Goal: Transaction & Acquisition: Purchase product/service

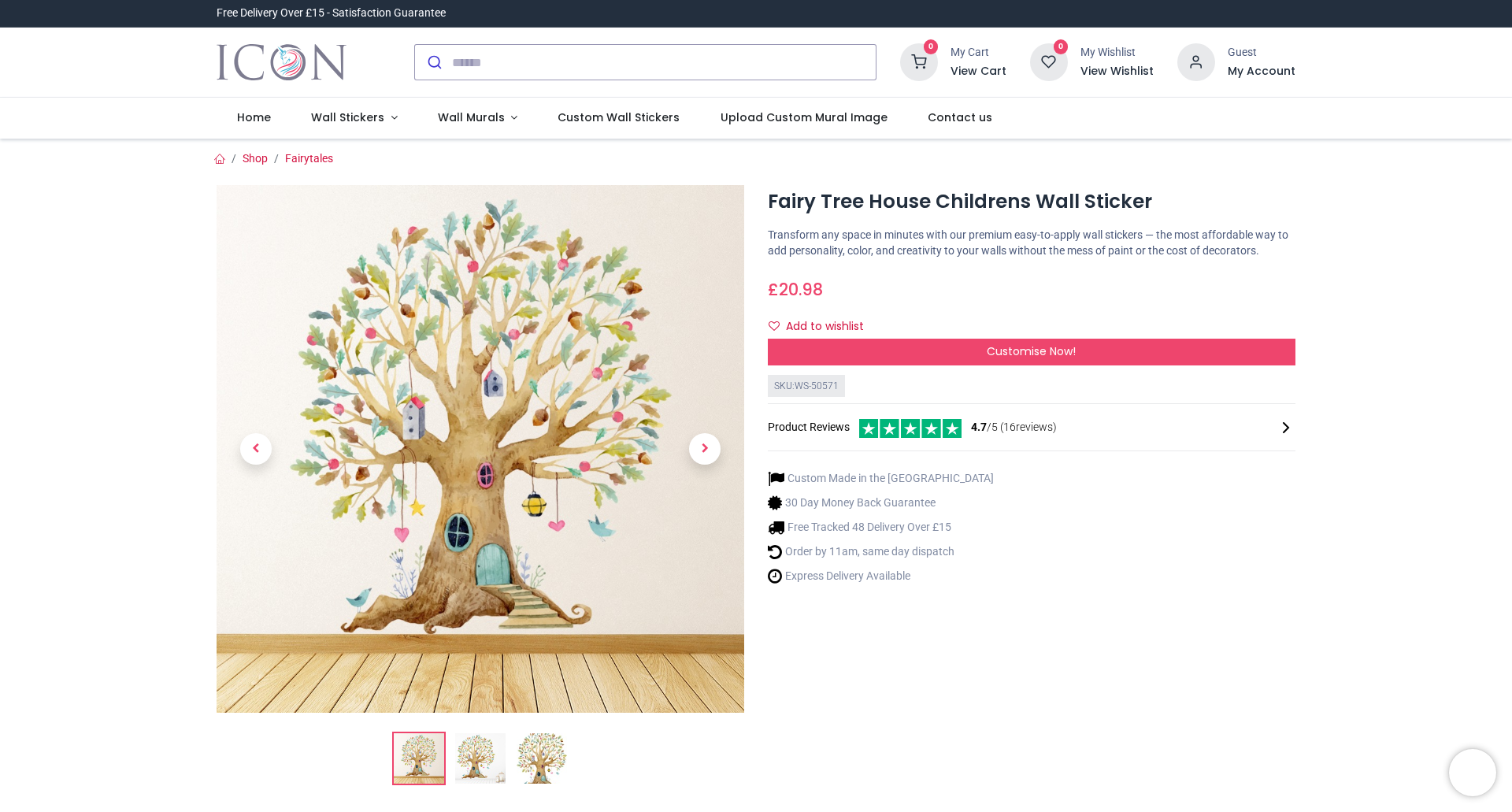
click at [476, 764] on img at bounding box center [480, 758] width 50 height 50
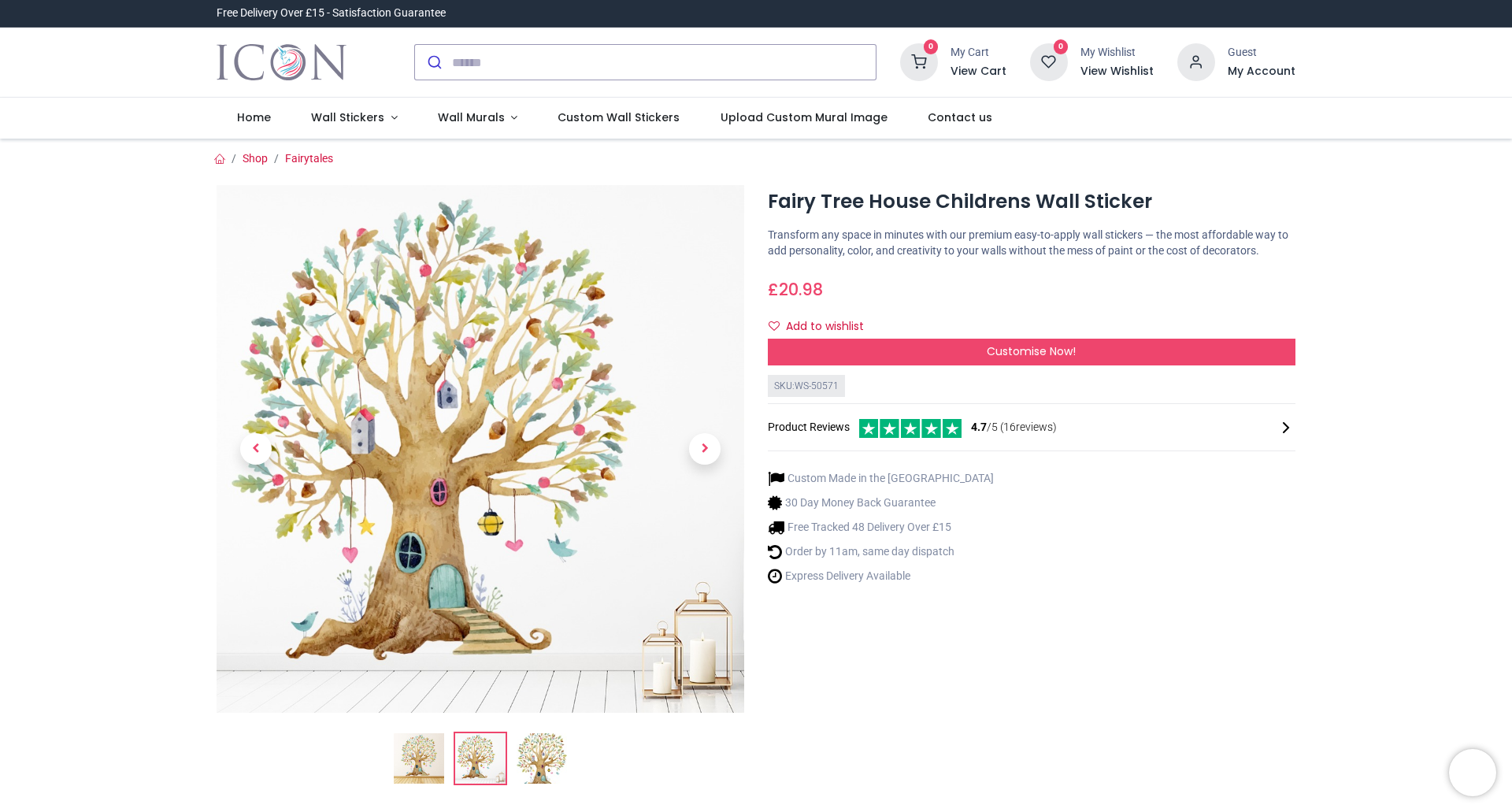
click at [537, 758] on img at bounding box center [542, 758] width 50 height 50
